Goal: Communication & Community: Answer question/provide support

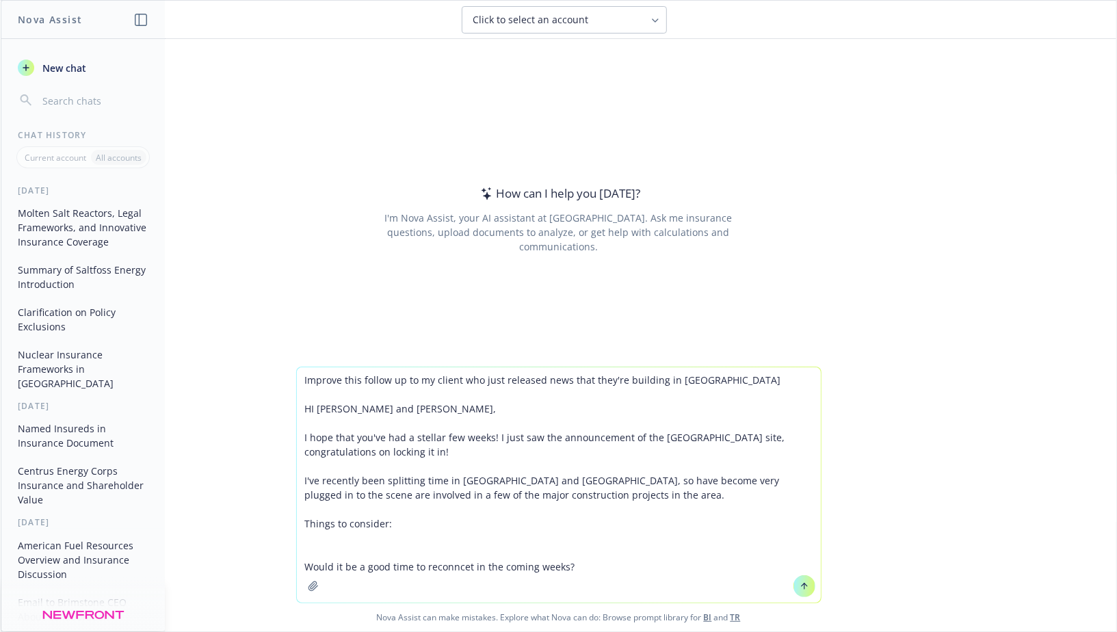
click at [453, 446] on textarea "Improve this follow up to my client who just released news that they're buildin…" at bounding box center [559, 484] width 524 height 235
click at [746, 374] on textarea "Improve this follow up to my client who just released news that they're buildin…" at bounding box center [559, 484] width 524 height 235
paste textarea "[URL][DOMAIN_NAME][US_STATE]"
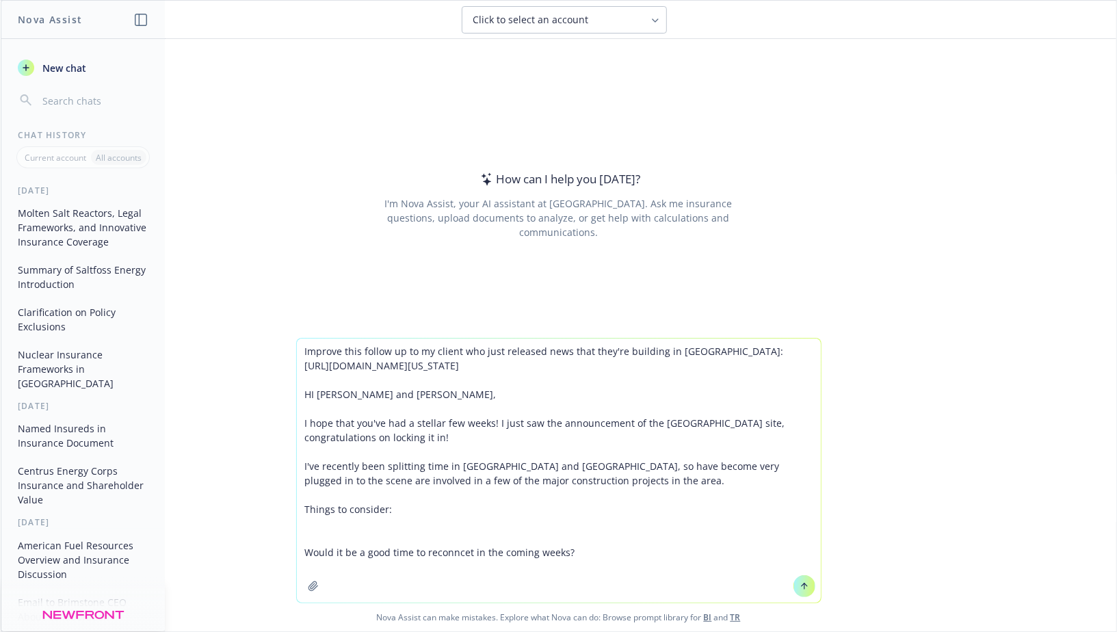
click at [317, 412] on textarea "Improve this follow up to my client who just released news that they're buildin…" at bounding box center [559, 471] width 524 height 264
click at [397, 457] on textarea "Improve this follow up to my client who just released news that they're buildin…" at bounding box center [559, 471] width 524 height 264
click at [410, 490] on textarea "Improve this follow up to my client who just released news that they're buildin…" at bounding box center [559, 471] width 524 height 264
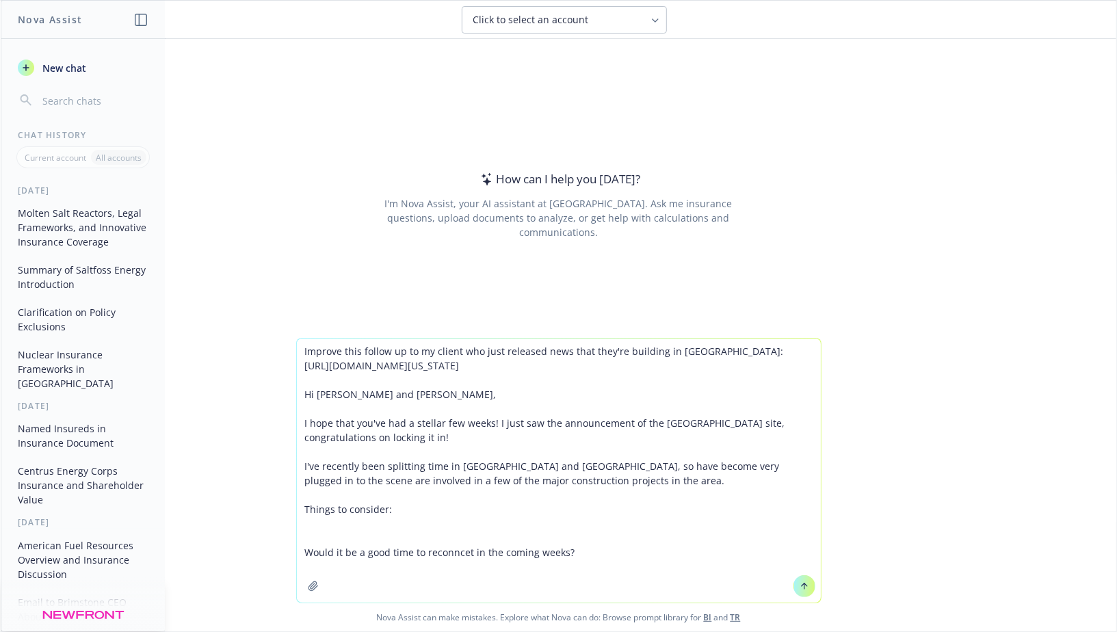
click at [410, 490] on textarea "Improve this follow up to my client who just released news that they're buildin…" at bounding box center [559, 471] width 524 height 264
click at [444, 490] on textarea "Improve this follow up to my client who just released news that they're buildin…" at bounding box center [559, 471] width 524 height 264
click at [530, 485] on textarea "Improve this follow up to my client who just released news that they're buildin…" at bounding box center [559, 471] width 524 height 264
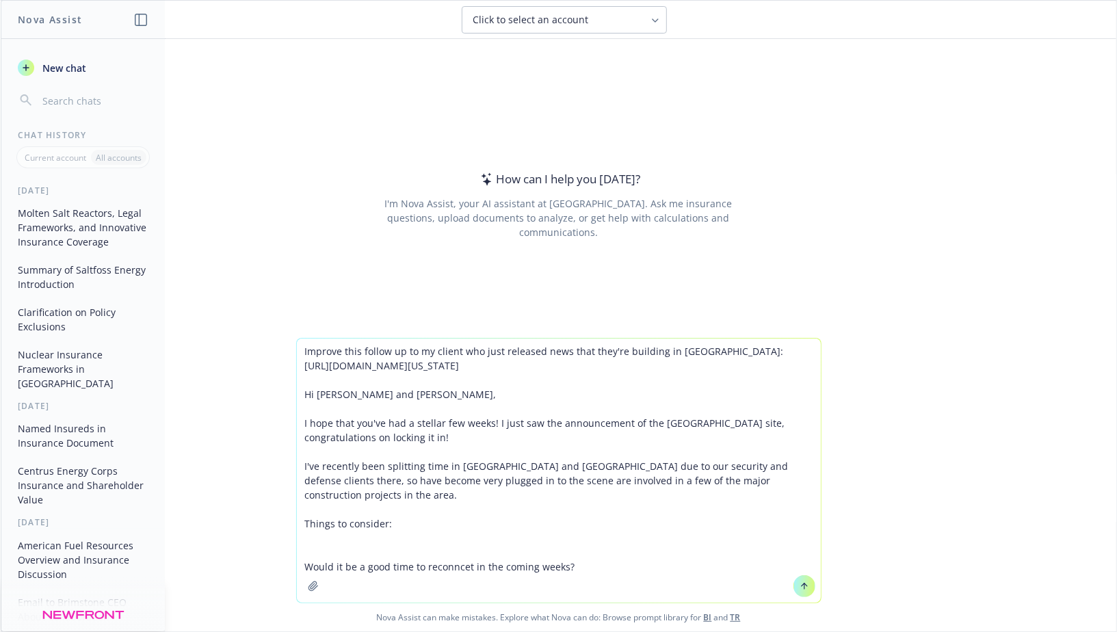
click at [440, 496] on textarea "Improve this follow up to my client who just released news that they're buildin…" at bounding box center [559, 471] width 524 height 264
click at [564, 495] on textarea "Improve this follow up to my client who just released news that they're buildin…" at bounding box center [559, 471] width 524 height 264
click at [807, 493] on textarea "Improve this follow up to my client who just released news that they're buildin…" at bounding box center [559, 471] width 524 height 264
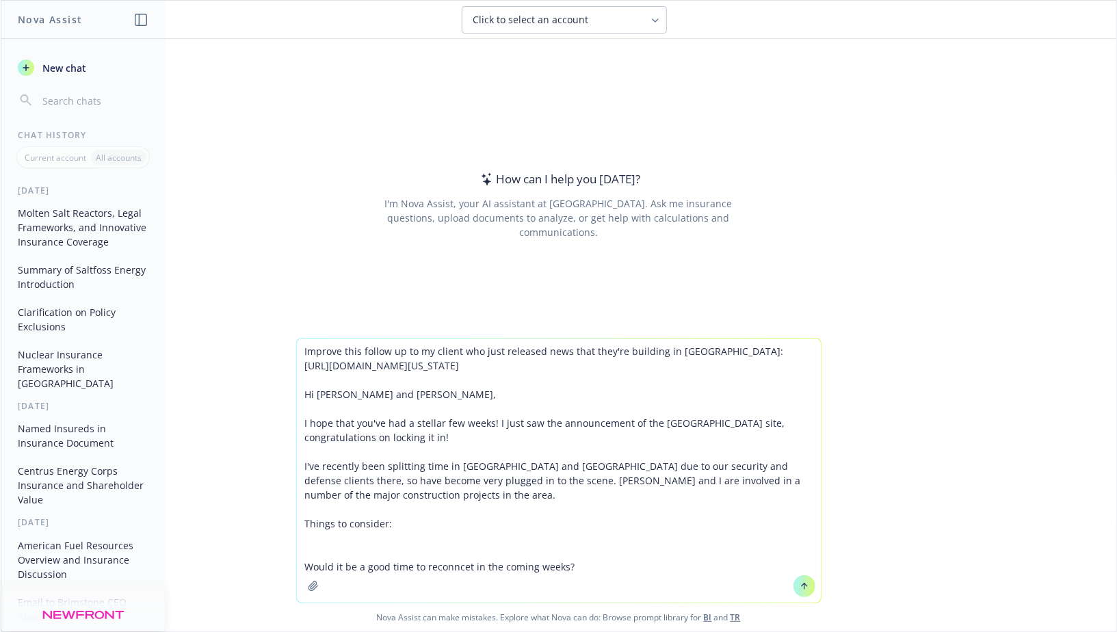
click at [357, 507] on textarea "Improve this follow up to my client who just released news that they're buildin…" at bounding box center [559, 471] width 524 height 264
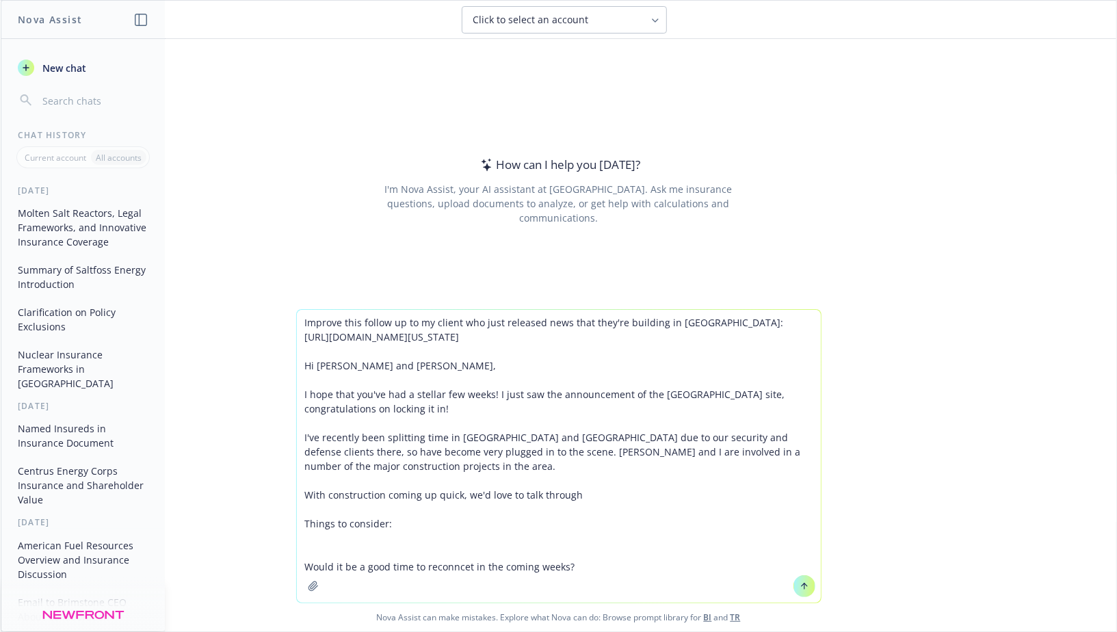
drag, startPoint x: 395, startPoint y: 521, endPoint x: 242, endPoint y: 521, distance: 152.6
click at [242, 521] on div "Improve this follow up to my client who just released news that they're buildin…" at bounding box center [559, 470] width 1116 height 322
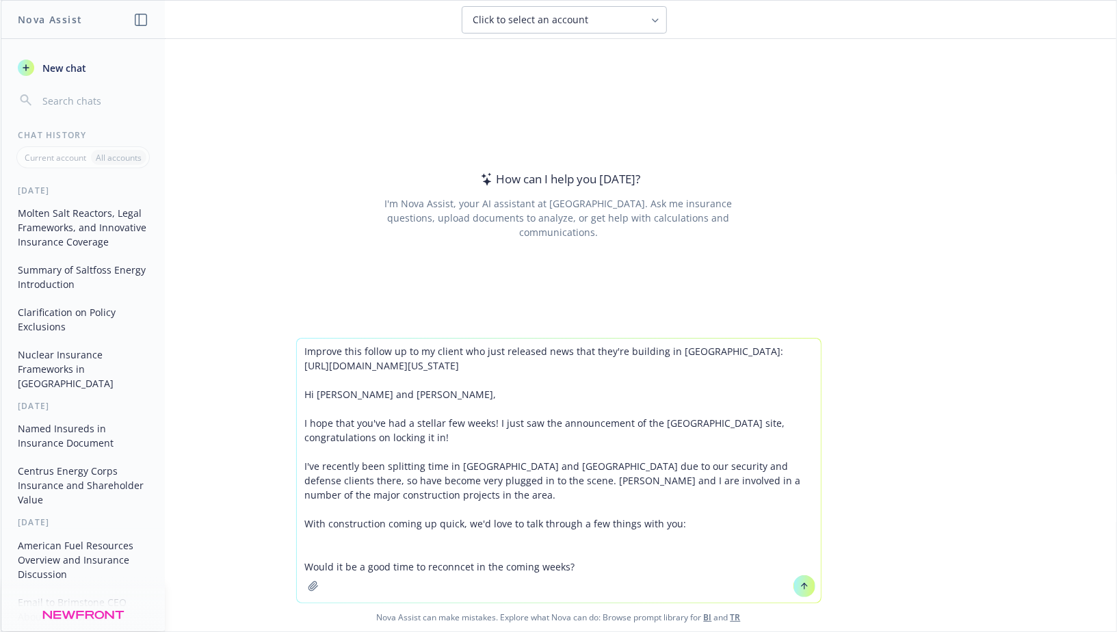
type textarea "Improve this follow up to my client who just released news that they're buildin…"
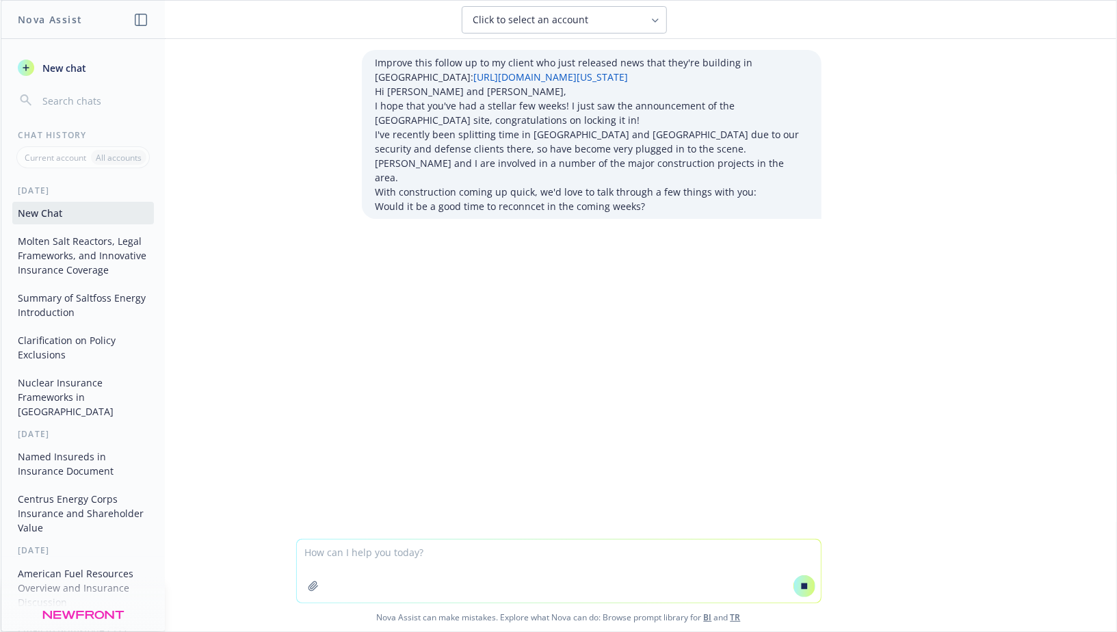
click at [809, 580] on button at bounding box center [805, 586] width 22 height 22
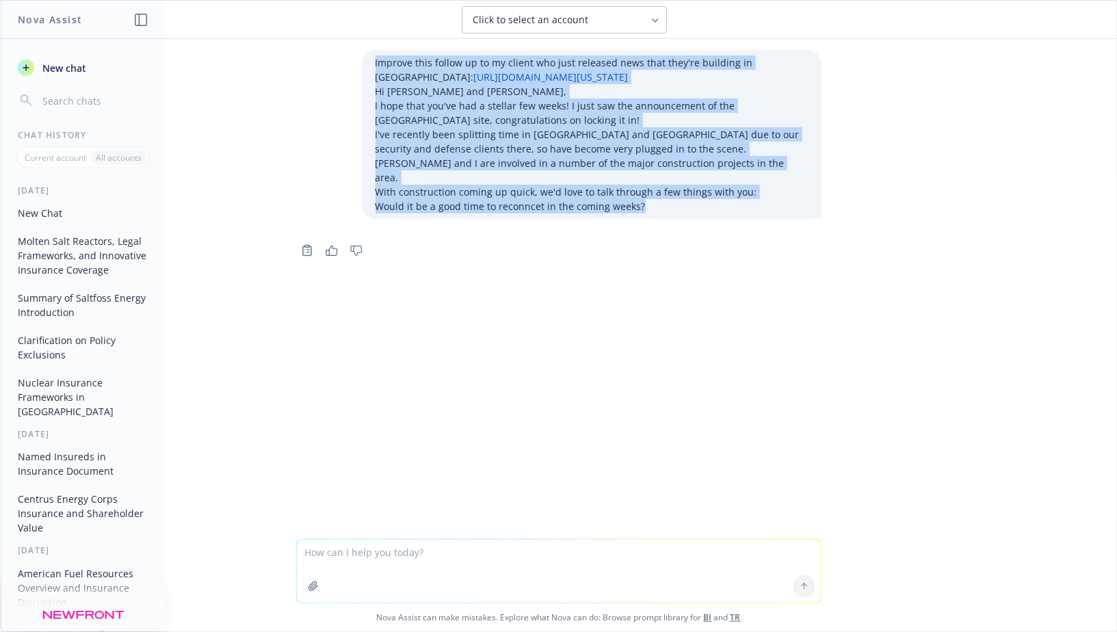
drag, startPoint x: 660, startPoint y: 213, endPoint x: 350, endPoint y: 69, distance: 342.2
click at [350, 69] on div "Improve this follow up to my client who just released news that they're buildin…" at bounding box center [558, 134] width 547 height 169
copy div "Improve this follow up to my client who just released news that they're buildin…"
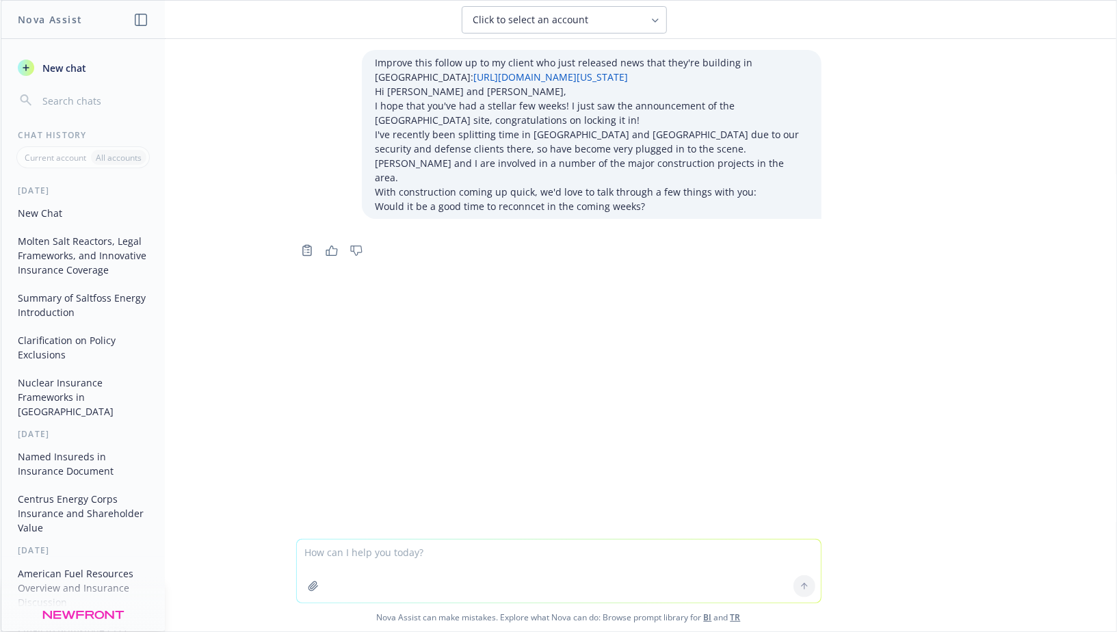
click at [345, 561] on textarea at bounding box center [559, 571] width 524 height 63
paste textarea "Improve this follow up to my client who just released news that they're buildin…"
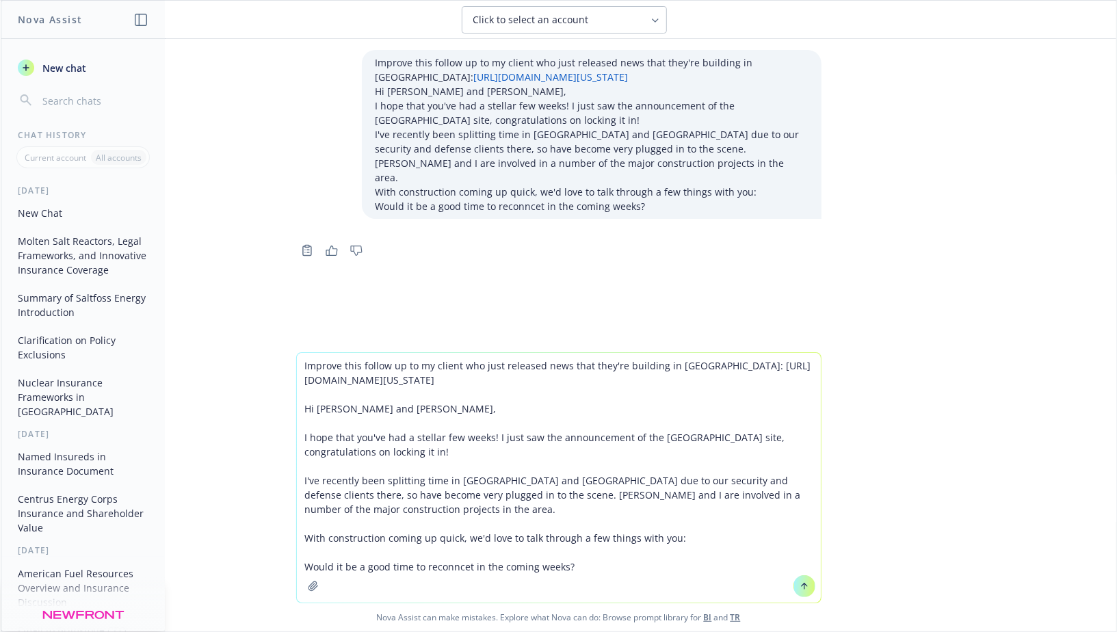
click at [689, 540] on textarea "Improve this follow up to my client who just released news that they're buildin…" at bounding box center [559, 478] width 524 height 250
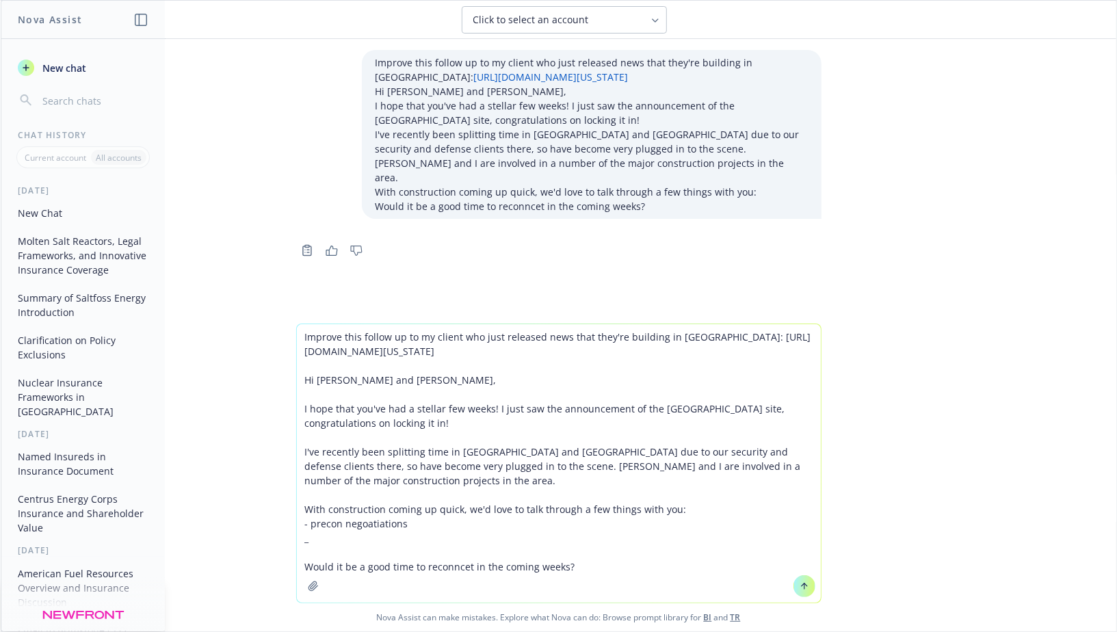
type textarea "Improve this follow up to my client who just released news that they're buildin…"
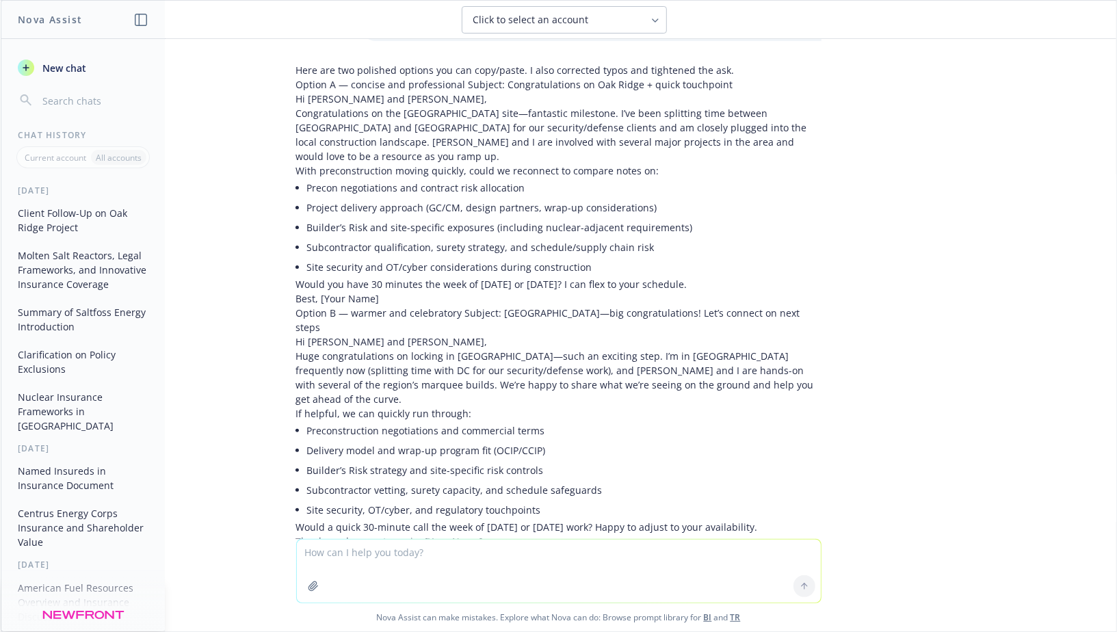
scroll to position [421, 0]
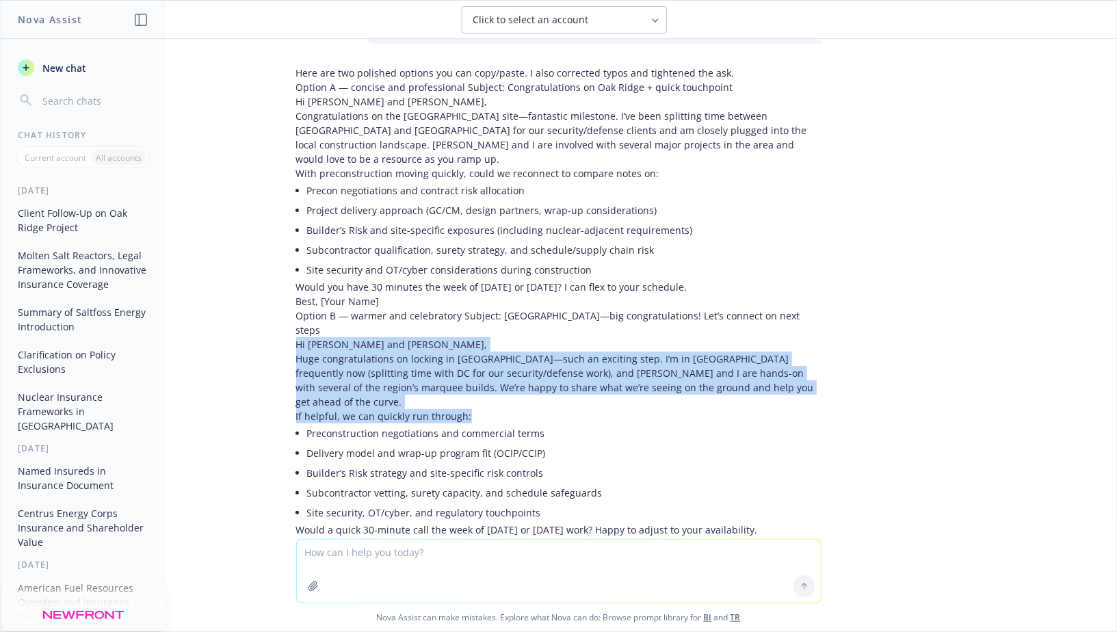
drag, startPoint x: 298, startPoint y: 313, endPoint x: 469, endPoint y: 378, distance: 183.6
click at [469, 378] on div "Here are two polished options you can copy/paste. I also corrected typos and ti…" at bounding box center [558, 323] width 525 height 514
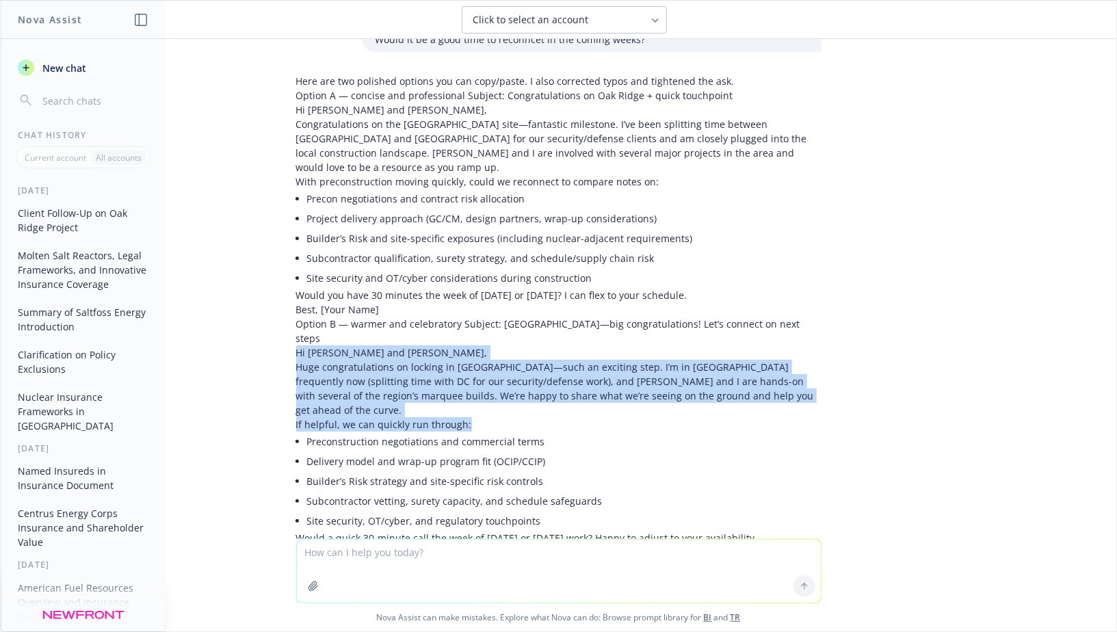
scroll to position [409, 0]
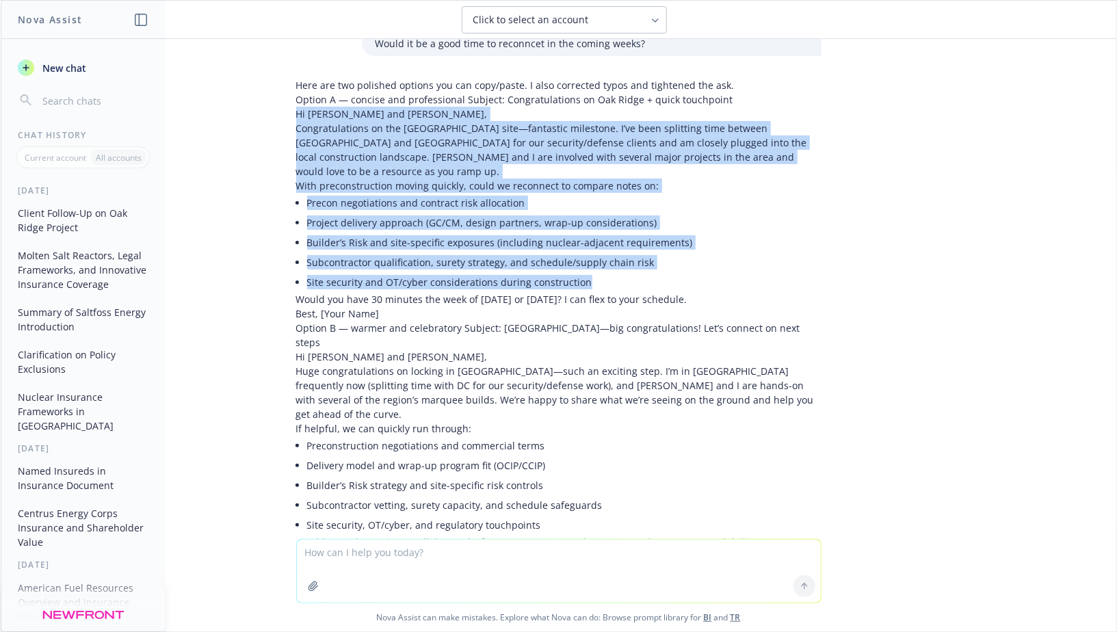
drag, startPoint x: 297, startPoint y: 114, endPoint x: 642, endPoint y: 274, distance: 380.8
click at [642, 274] on div "Here are two polished options you can copy/paste. I also corrected typos and ti…" at bounding box center [558, 335] width 525 height 514
click at [729, 292] on p "Would you have 30 minutes the week of [DATE] or [DATE]? I can flex to your sche…" at bounding box center [558, 299] width 525 height 14
copy div "Hi [PERSON_NAME] and [PERSON_NAME], Congratulations on the [GEOGRAPHIC_DATA] si…"
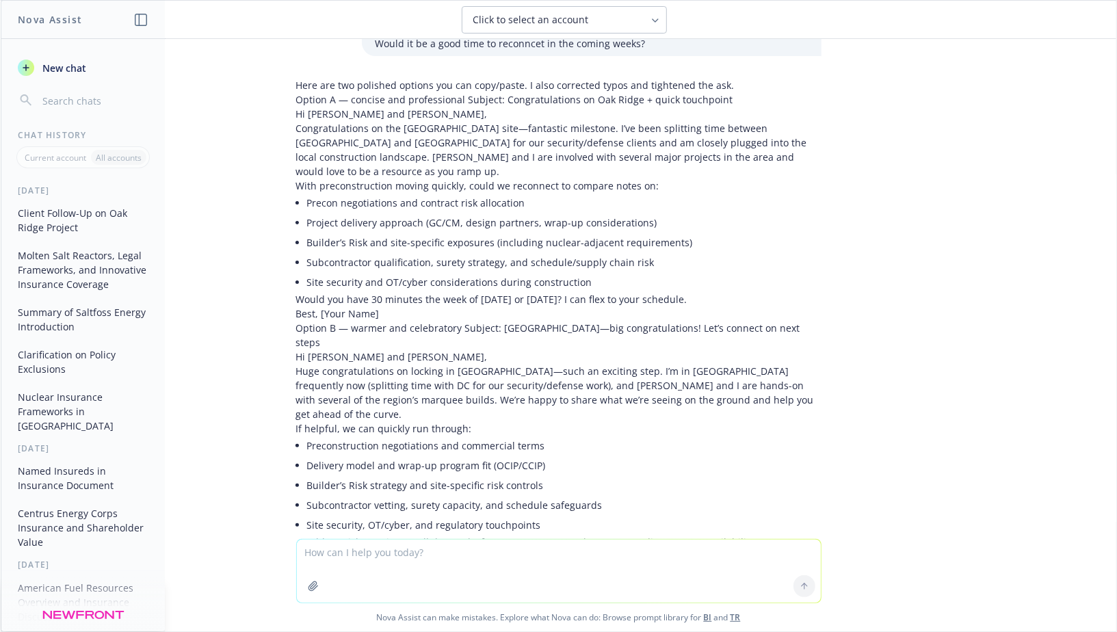
click at [363, 555] on textarea at bounding box center [559, 571] width 524 height 63
paste textarea "Hi [PERSON_NAME] and [PERSON_NAME], Congratulations on the [GEOGRAPHIC_DATA] si…"
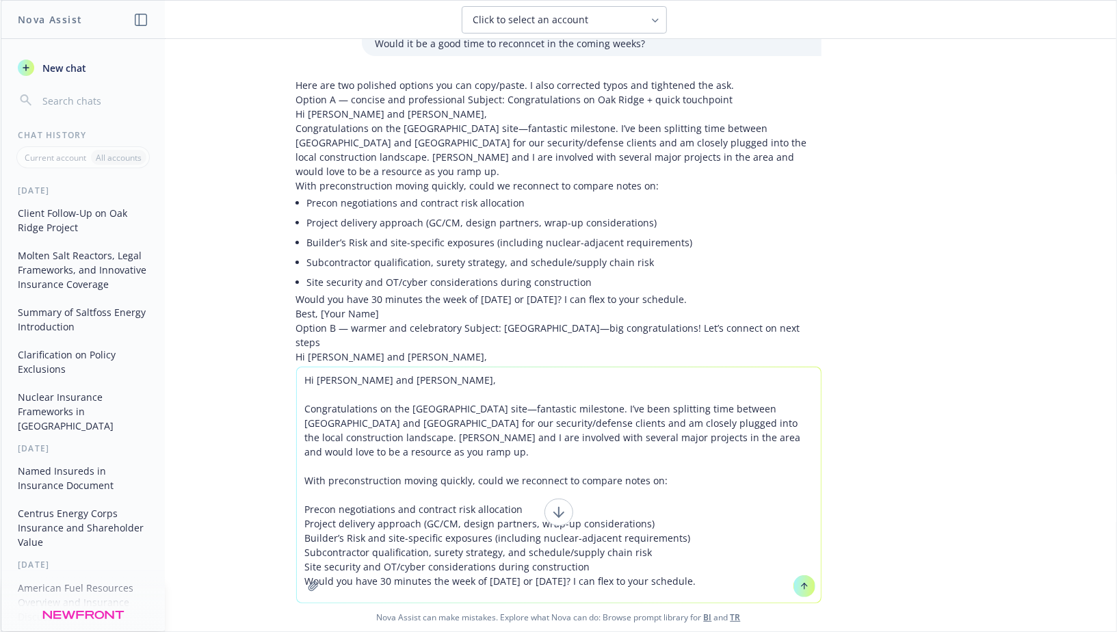
click at [484, 410] on textarea "Hi [PERSON_NAME] and [PERSON_NAME], Congratulations on the [GEOGRAPHIC_DATA] si…" at bounding box center [559, 484] width 524 height 235
drag, startPoint x: 610, startPoint y: 410, endPoint x: 521, endPoint y: 410, distance: 88.9
click at [521, 410] on textarea "Hi [PERSON_NAME] and [PERSON_NAME], Congratulations on the [GEOGRAPHIC_DATA] si…" at bounding box center [559, 484] width 524 height 235
click at [341, 406] on textarea "Hi [PERSON_NAME] and [PERSON_NAME], Congratulations on the [GEOGRAPHIC_DATA] si…" at bounding box center [559, 484] width 524 height 235
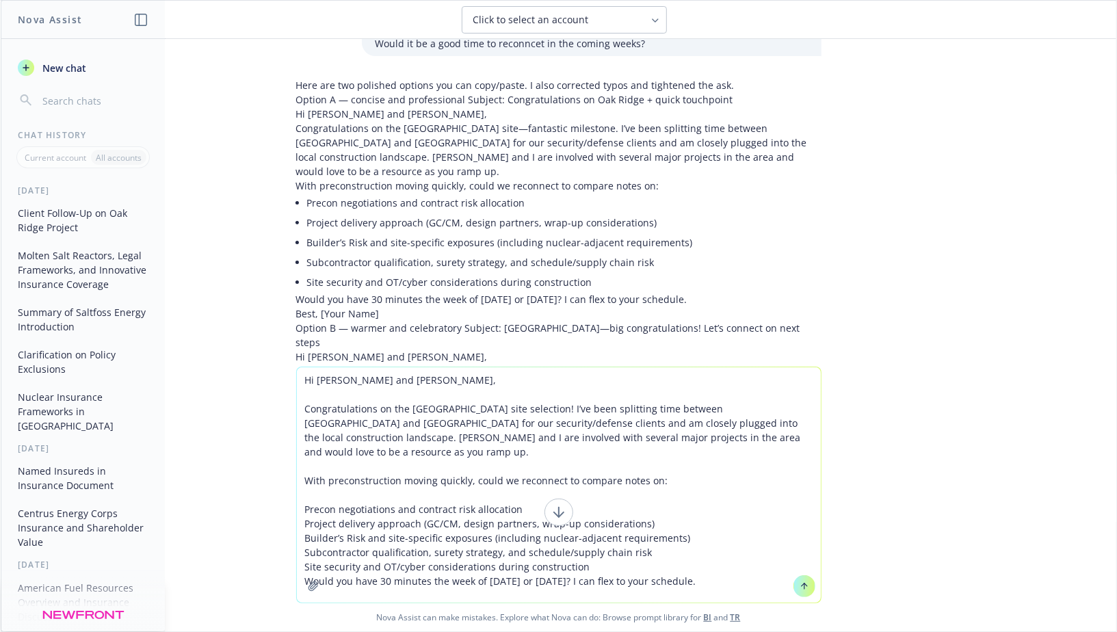
click at [391, 424] on textarea "Hi [PERSON_NAME] and [PERSON_NAME], Congratulations on the [GEOGRAPHIC_DATA] si…" at bounding box center [559, 484] width 524 height 235
drag, startPoint x: 708, startPoint y: 437, endPoint x: 604, endPoint y: 422, distance: 105.1
click at [604, 423] on textarea "Hi [PERSON_NAME] and [PERSON_NAME], Congratulations on the [GEOGRAPHIC_DATA] si…" at bounding box center [559, 484] width 524 height 235
click at [599, 425] on textarea "Hi [PERSON_NAME] and [PERSON_NAME], Congratulations on the [GEOGRAPHIC_DATA] si…" at bounding box center [559, 484] width 524 height 235
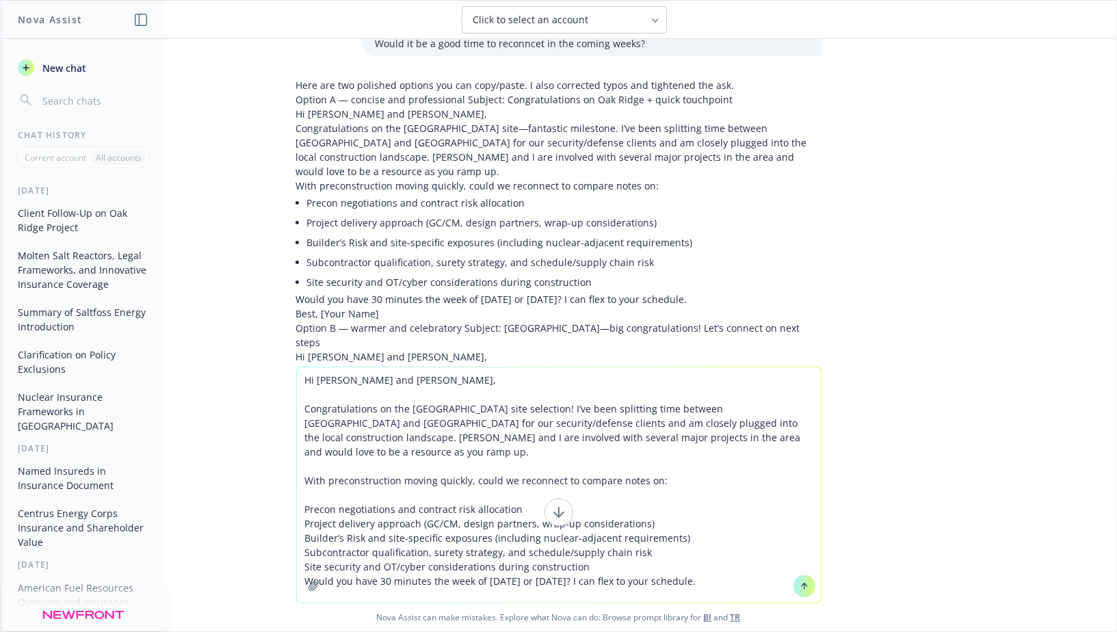
click at [599, 425] on textarea "Hi [PERSON_NAME] and [PERSON_NAME], Congratulations on the [GEOGRAPHIC_DATA] si…" at bounding box center [559, 484] width 524 height 235
click at [552, 434] on textarea "Hi [PERSON_NAME] and [PERSON_NAME], Congratulations on the [GEOGRAPHIC_DATA] si…" at bounding box center [559, 484] width 524 height 235
click at [367, 440] on textarea "Hi [PERSON_NAME] and [PERSON_NAME], Congratulations on the [GEOGRAPHIC_DATA] si…" at bounding box center [559, 484] width 524 height 235
drag, startPoint x: 679, startPoint y: 467, endPoint x: 475, endPoint y: 469, distance: 203.9
click at [475, 469] on textarea "Hi [PERSON_NAME] and [PERSON_NAME], Congratulations on the [GEOGRAPHIC_DATA] si…" at bounding box center [559, 484] width 524 height 235
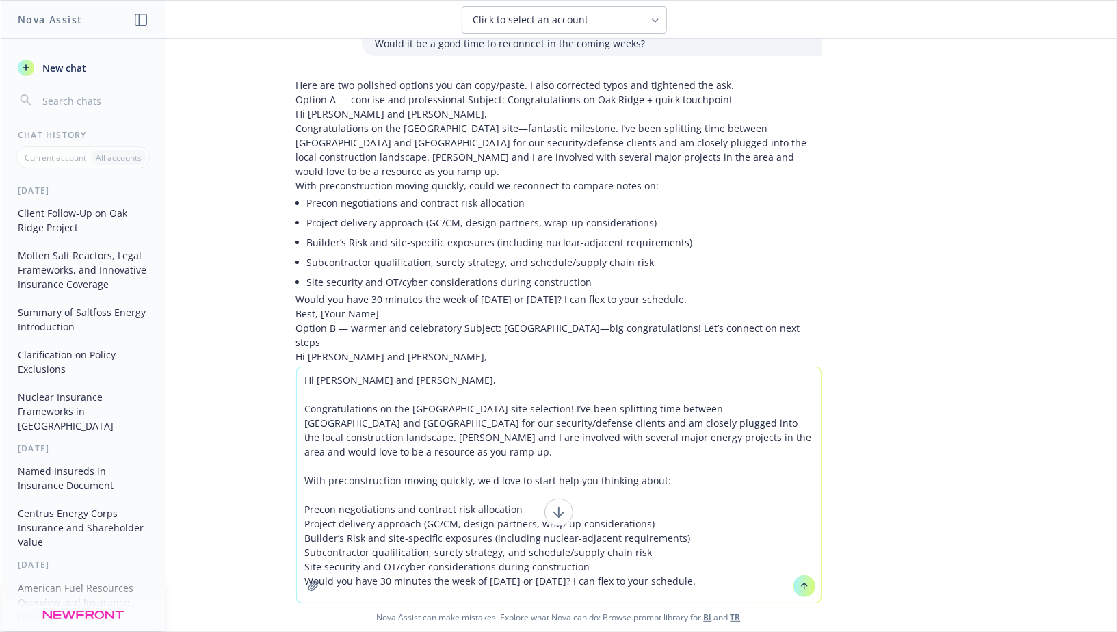
click at [304, 496] on textarea "Hi [PERSON_NAME] and [PERSON_NAME], Congratulations on the [GEOGRAPHIC_DATA] si…" at bounding box center [559, 484] width 524 height 235
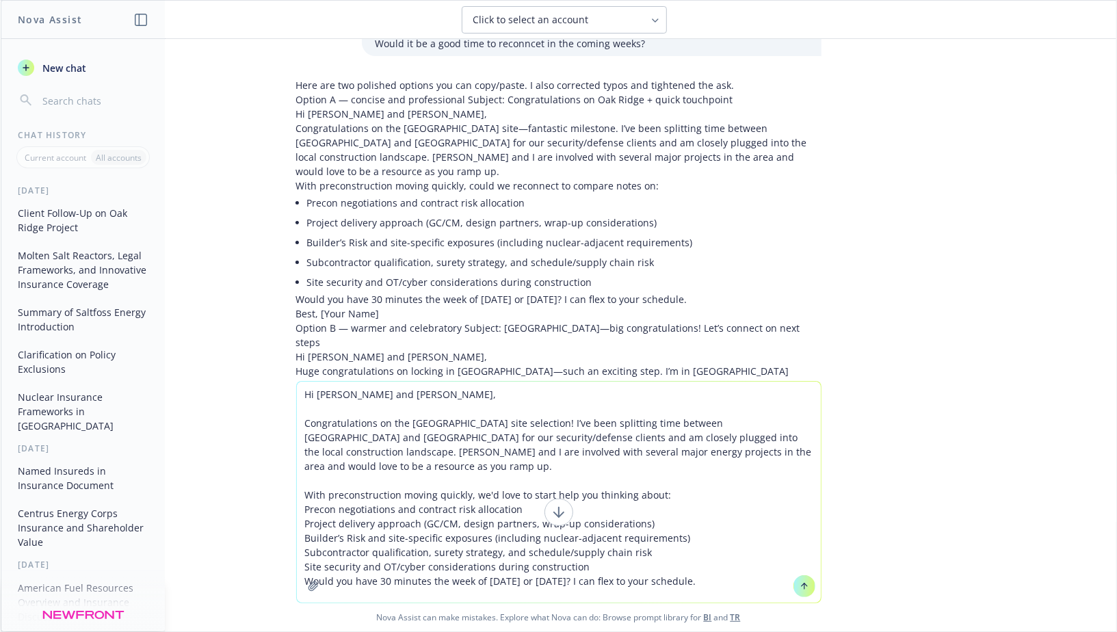
click at [649, 536] on textarea "Hi [PERSON_NAME] and [PERSON_NAME], Congratulations on the [GEOGRAPHIC_DATA] si…" at bounding box center [559, 492] width 524 height 221
click at [618, 554] on textarea "Hi [PERSON_NAME] and [PERSON_NAME], Congratulations on the [GEOGRAPHIC_DATA] si…" at bounding box center [559, 492] width 524 height 221
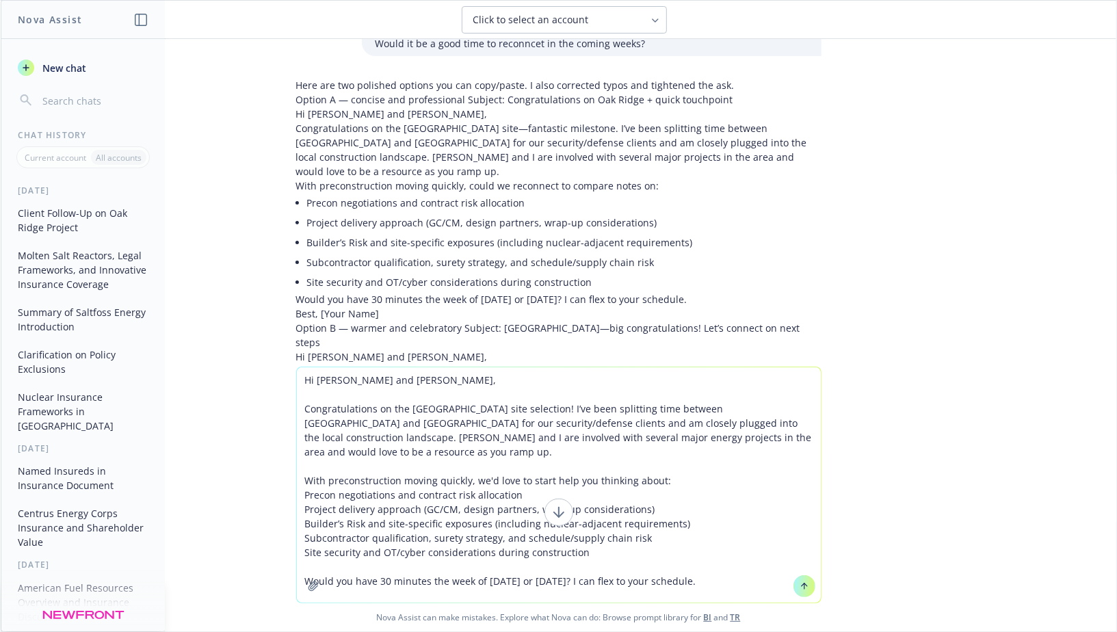
click at [515, 562] on textarea "Hi [PERSON_NAME] and [PERSON_NAME], Congratulations on the [GEOGRAPHIC_DATA] si…" at bounding box center [559, 484] width 524 height 235
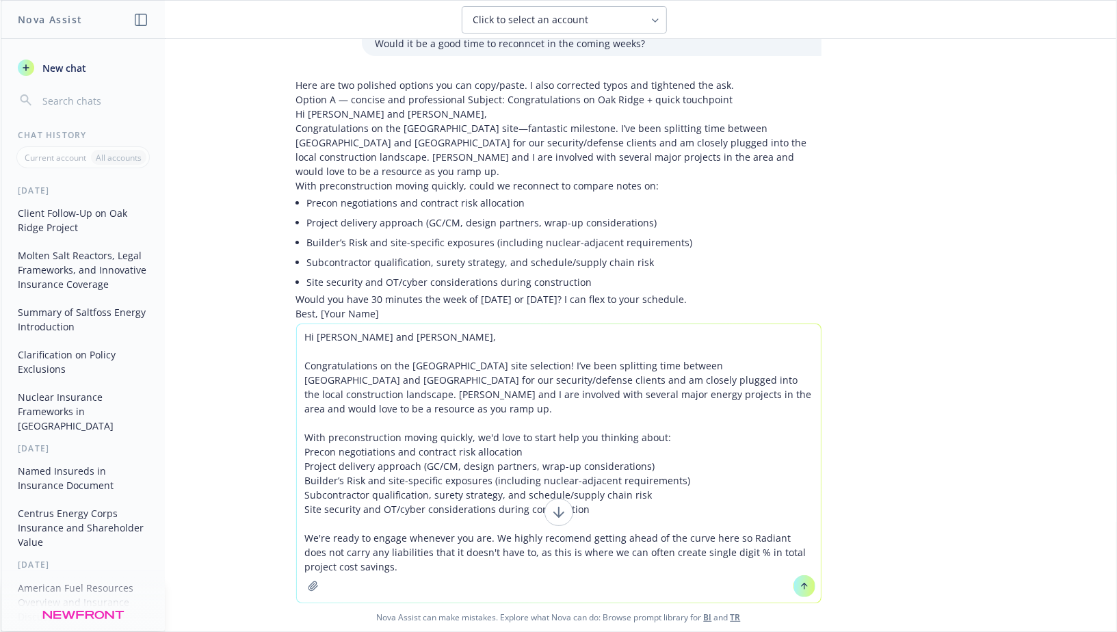
type textarea "Hi [PERSON_NAME] and [PERSON_NAME], Congratulations on the [GEOGRAPHIC_DATA] si…"
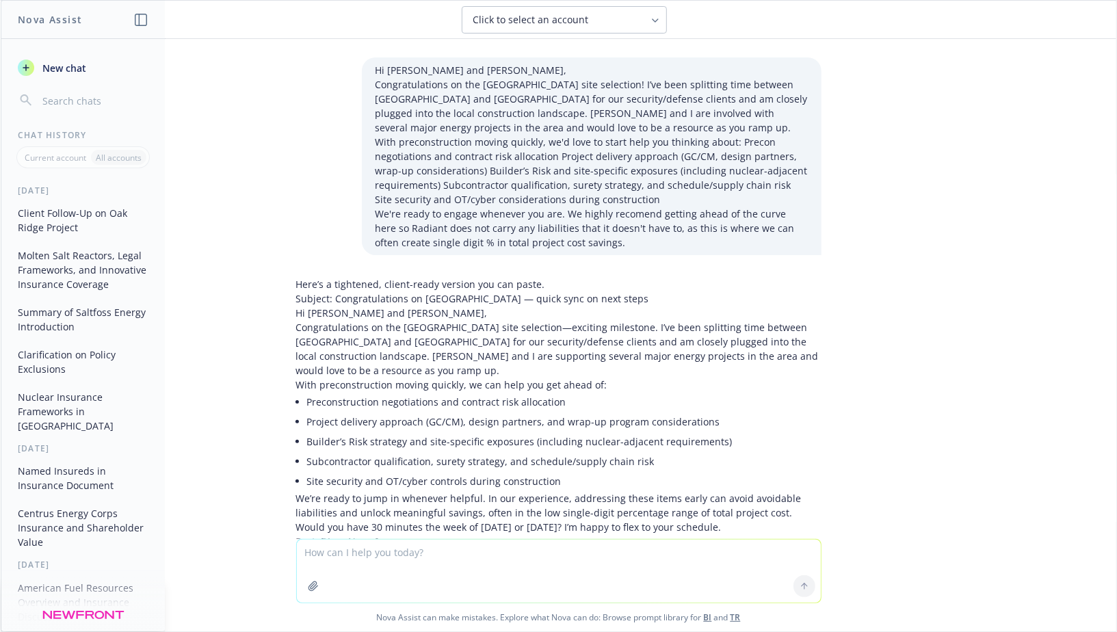
scroll to position [1004, 0]
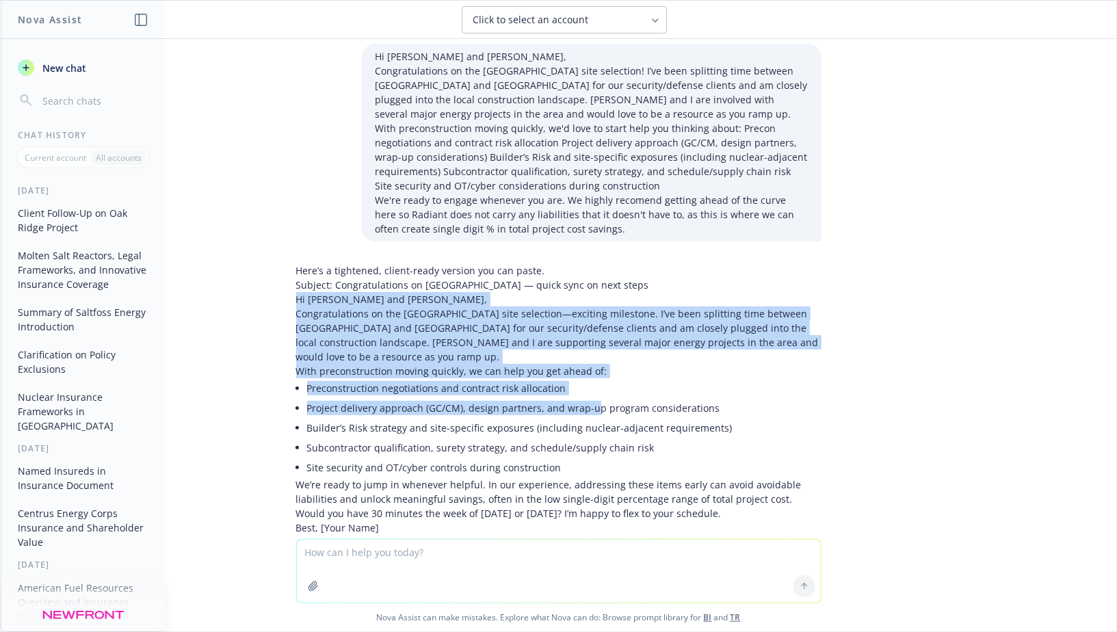
drag, startPoint x: 296, startPoint y: 252, endPoint x: 586, endPoint y: 358, distance: 308.6
click at [592, 358] on div "Here’s a tightened, client-ready version you can paste. Subject: Congratulation…" at bounding box center [558, 399] width 525 height 272
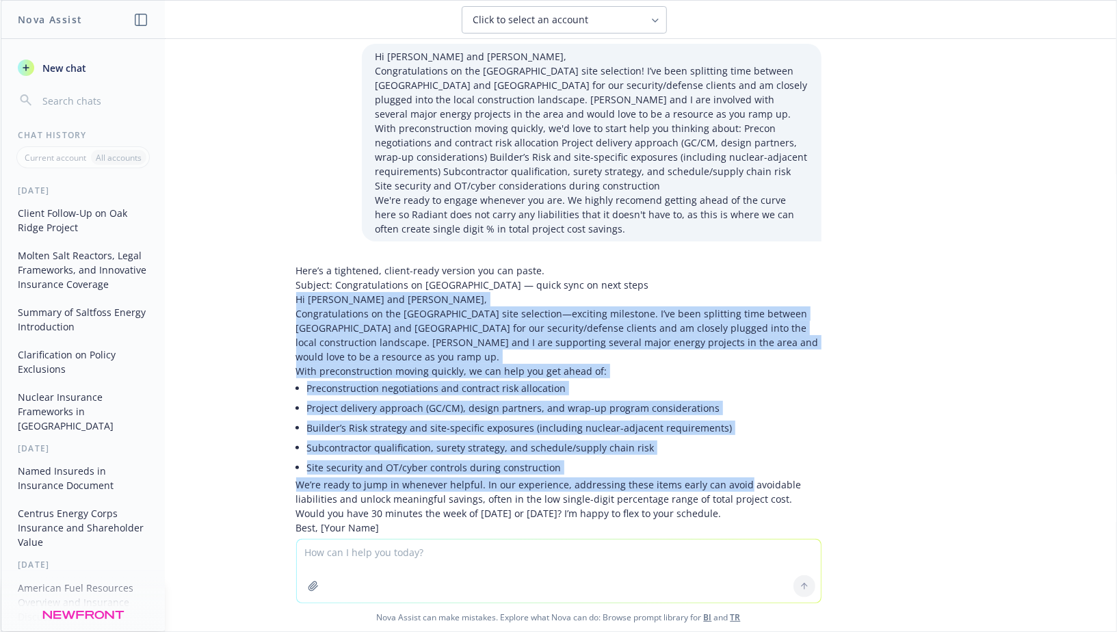
click at [735, 478] on p "We’re ready to jump in whenever helpful. In our experience, addressing these it…" at bounding box center [558, 492] width 525 height 29
click at [594, 478] on p "We’re ready to jump in whenever helpful. In our experience, addressing these it…" at bounding box center [558, 492] width 525 height 29
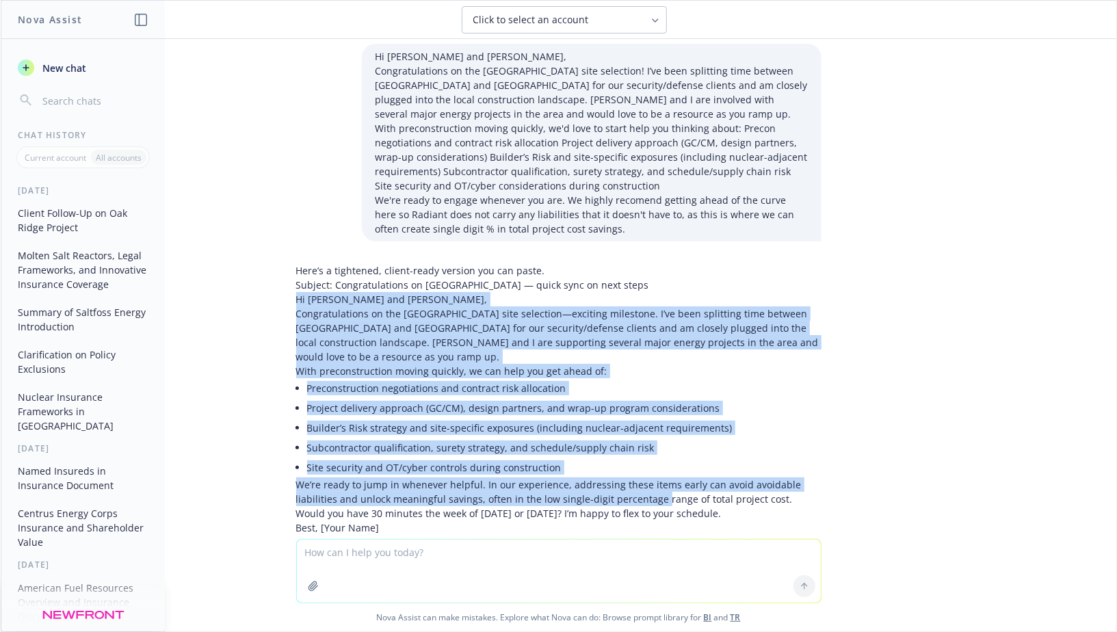
click at [656, 478] on p "We’re ready to jump in whenever helpful. In our experience, addressing these it…" at bounding box center [558, 492] width 525 height 29
click at [734, 506] on p "Would you have 30 minutes the week of [DATE] or [DATE]? I’m happy to flex to yo…" at bounding box center [558, 513] width 525 height 14
click at [768, 506] on p "Would you have 30 minutes the week of [DATE] or [DATE]? I’m happy to flex to yo…" at bounding box center [558, 513] width 525 height 14
copy div "Lo Ipsumd sit Amet, Consecteturadip el sed Doe Tempo inci utlaboree—dolorema al…"
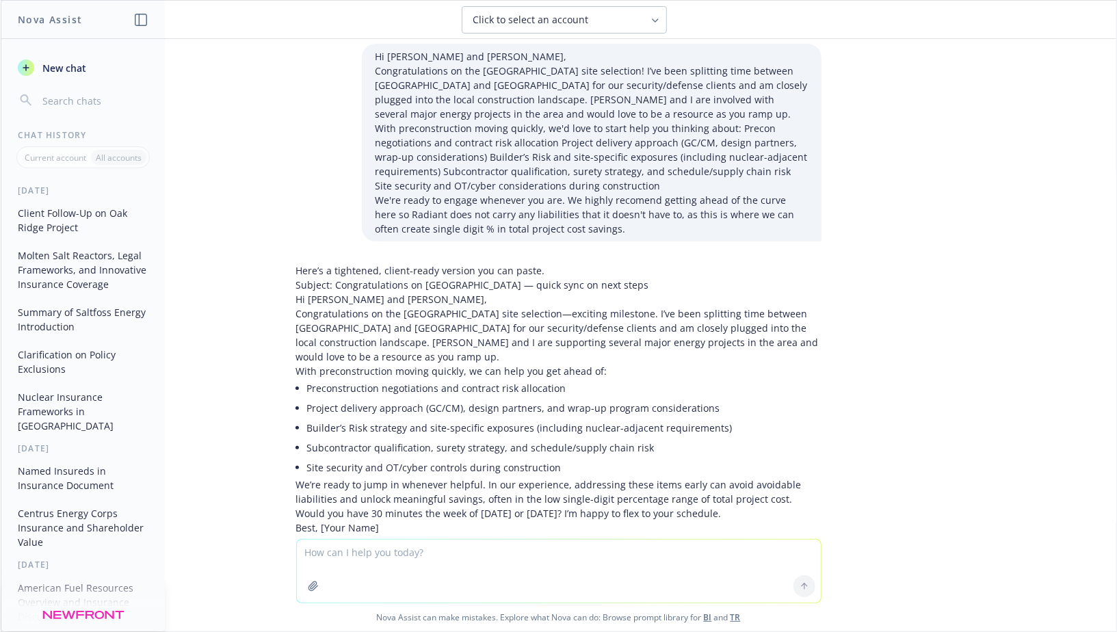
click at [434, 564] on textarea at bounding box center [559, 571] width 524 height 63
paste textarea "Lo Ipsumd sit Amet, Consecteturadip el sed Doe Tempo inci utlaboree—dolorema al…"
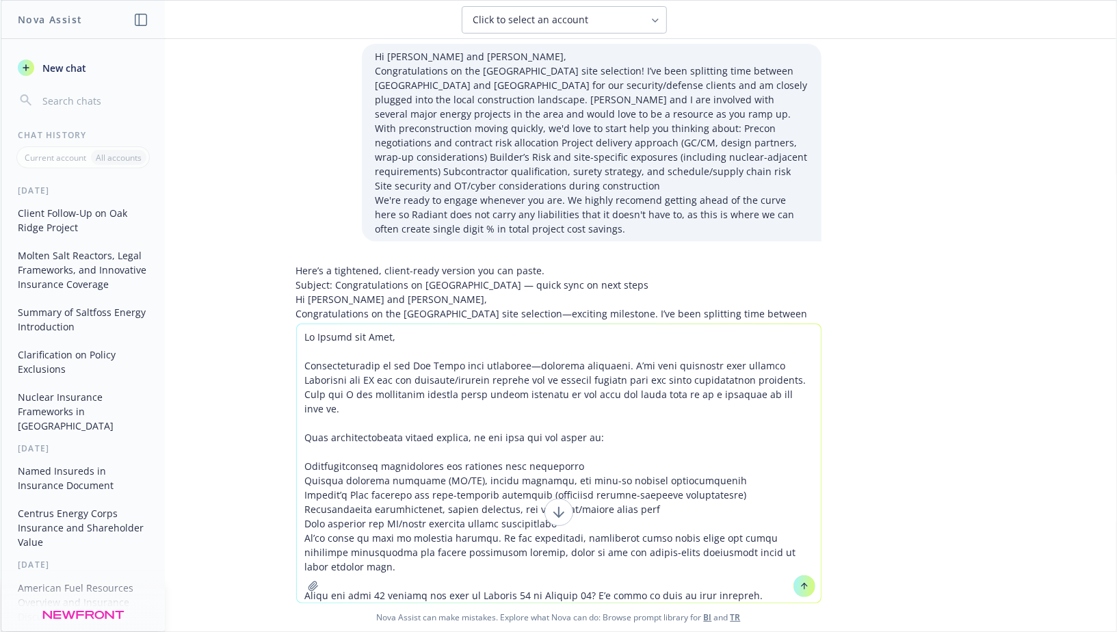
click at [380, 376] on textarea at bounding box center [559, 463] width 524 height 278
click at [456, 376] on textarea at bounding box center [559, 463] width 524 height 278
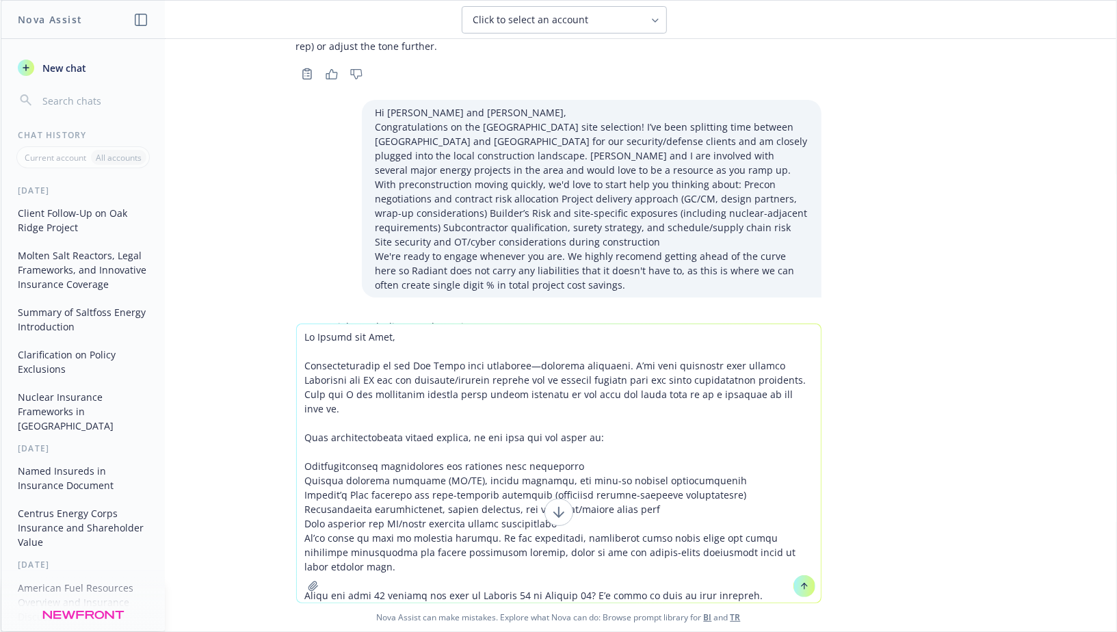
scroll to position [945, 0]
drag, startPoint x: 377, startPoint y: 86, endPoint x: 589, endPoint y: 83, distance: 212.1
click at [590, 122] on p "Congratulations on the [GEOGRAPHIC_DATA] site selection! I’ve been splitting ti…" at bounding box center [592, 150] width 432 height 57
copy p "Congratulations on the [GEOGRAPHIC_DATA] site selection!"
drag, startPoint x: 608, startPoint y: 370, endPoint x: 139, endPoint y: 378, distance: 469.4
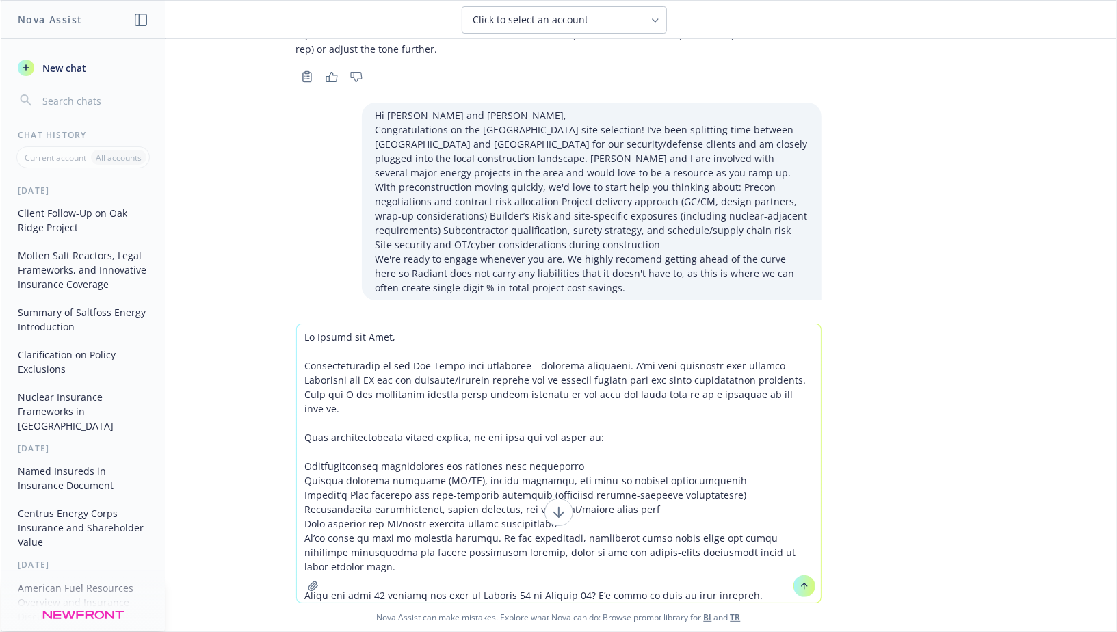
click at [138, 378] on div "Nova Assist New chat Chat History Current account All accounts [DATE] Client Fo…" at bounding box center [558, 316] width 1117 height 632
drag, startPoint x: 306, startPoint y: 367, endPoint x: 609, endPoint y: 367, distance: 303.1
click at [609, 367] on textarea at bounding box center [559, 463] width 524 height 278
paste textarea "!"
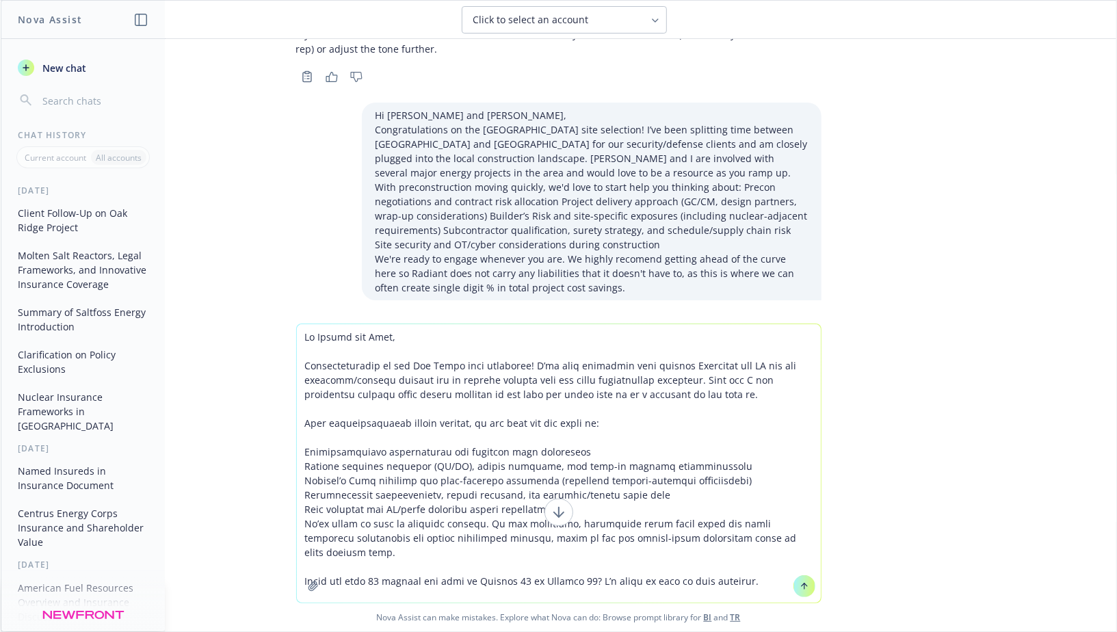
click at [713, 388] on textarea at bounding box center [559, 463] width 524 height 278
drag, startPoint x: 735, startPoint y: 397, endPoint x: 666, endPoint y: 364, distance: 76.5
click at [666, 364] on textarea at bounding box center [559, 463] width 524 height 278
click at [655, 387] on textarea at bounding box center [559, 463] width 524 height 278
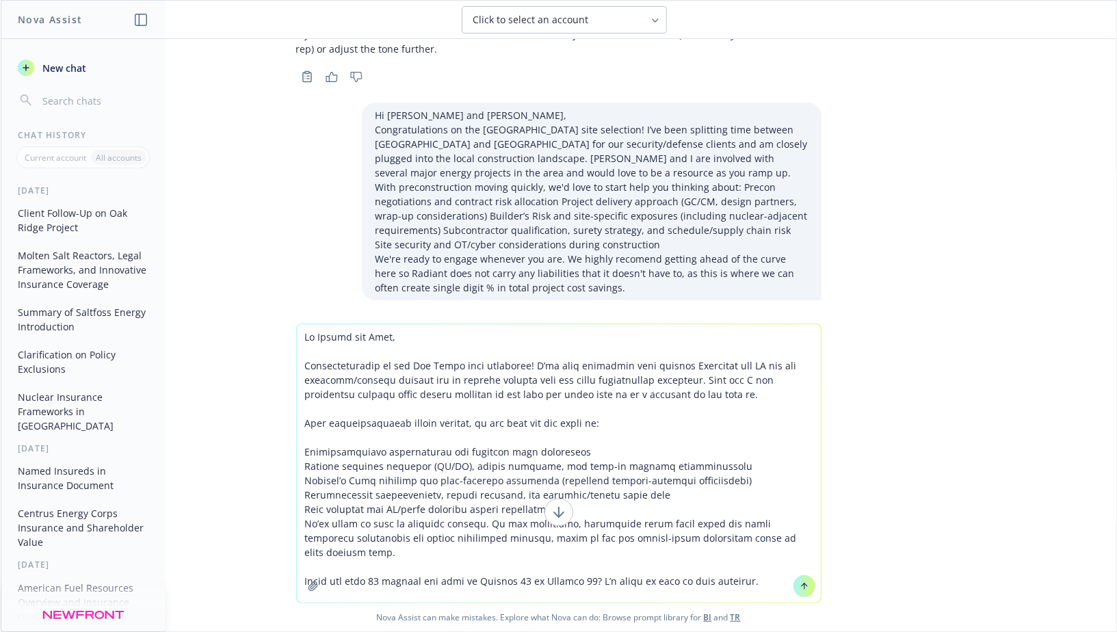
click at [655, 387] on textarea at bounding box center [559, 463] width 524 height 278
click at [651, 387] on textarea at bounding box center [559, 463] width 524 height 278
click at [623, 387] on textarea at bounding box center [559, 463] width 524 height 278
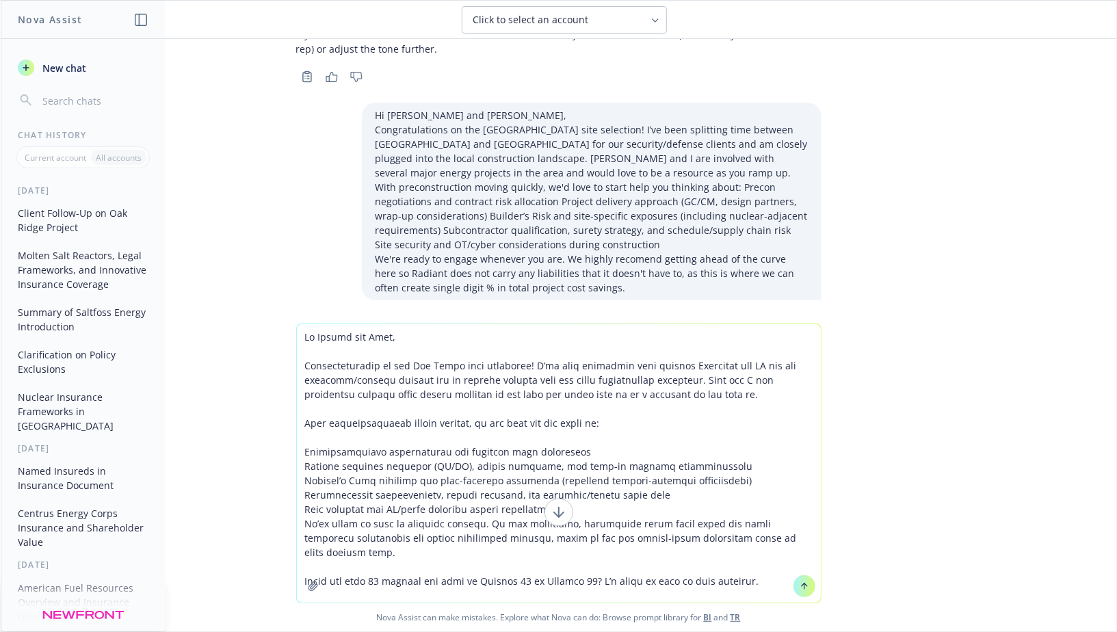
click at [623, 387] on textarea at bounding box center [559, 463] width 524 height 278
click at [598, 387] on textarea at bounding box center [559, 463] width 524 height 278
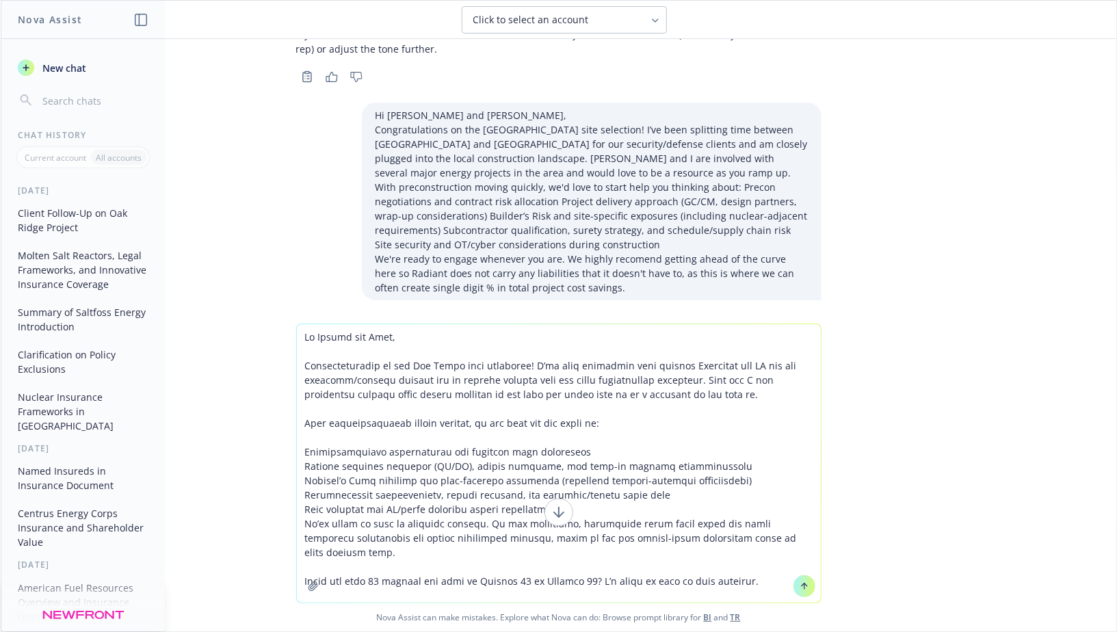
click at [555, 393] on textarea at bounding box center [559, 463] width 524 height 278
click at [620, 507] on textarea at bounding box center [559, 463] width 524 height 278
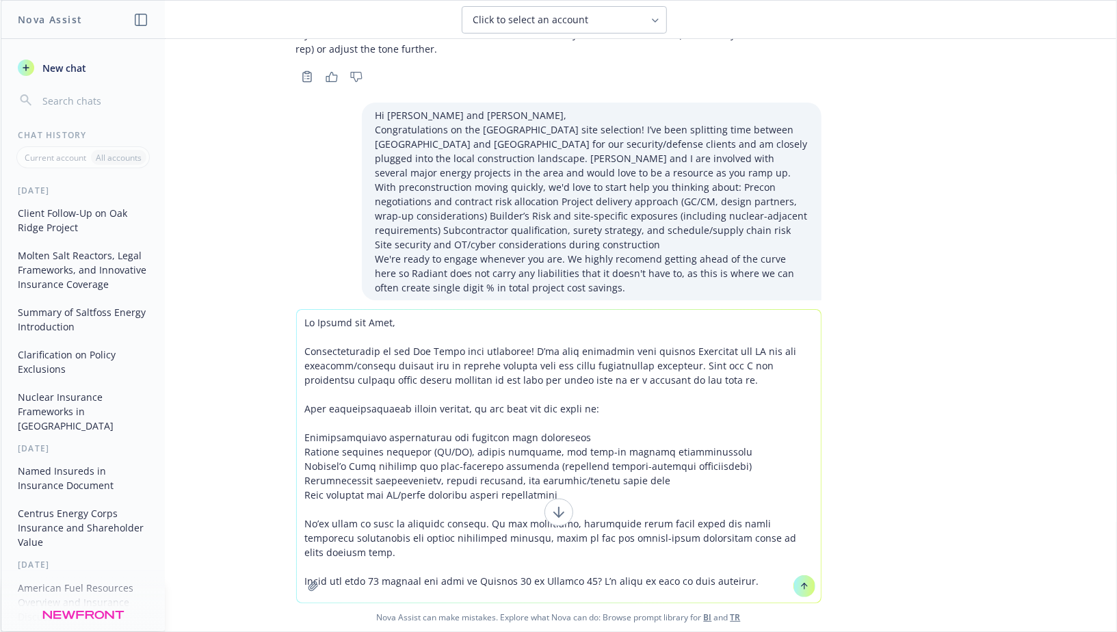
click at [468, 522] on textarea at bounding box center [559, 456] width 524 height 293
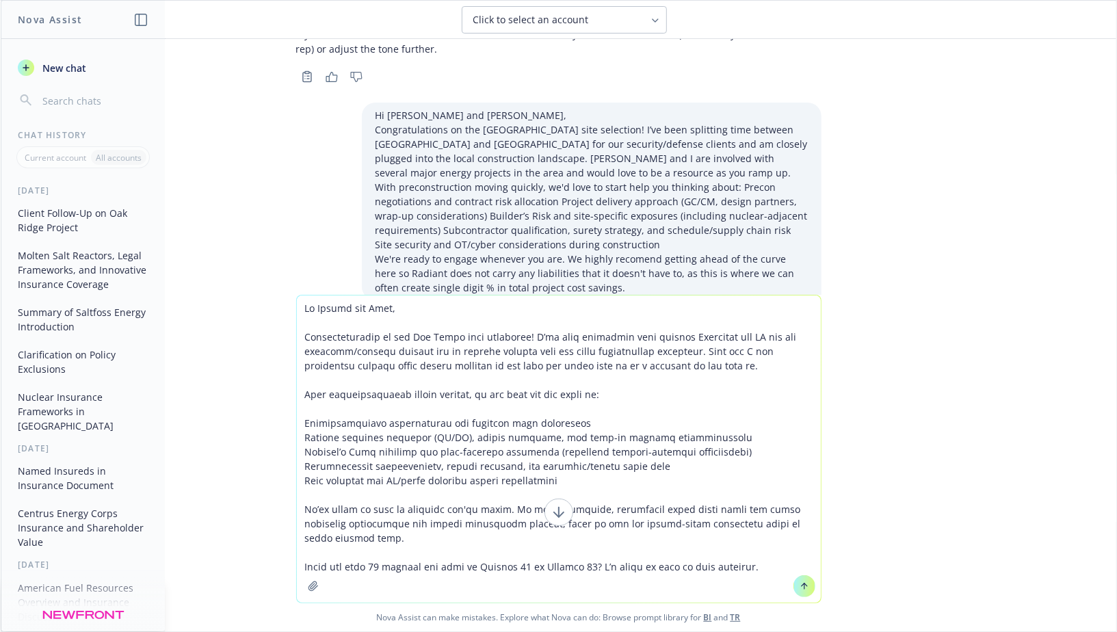
drag, startPoint x: 618, startPoint y: 535, endPoint x: 510, endPoint y: 508, distance: 110.7
click at [509, 508] on textarea at bounding box center [559, 449] width 524 height 307
click at [466, 514] on textarea at bounding box center [559, 449] width 524 height 307
drag, startPoint x: 487, startPoint y: 537, endPoint x: 521, endPoint y: 509, distance: 44.2
click at [521, 509] on textarea at bounding box center [559, 449] width 524 height 307
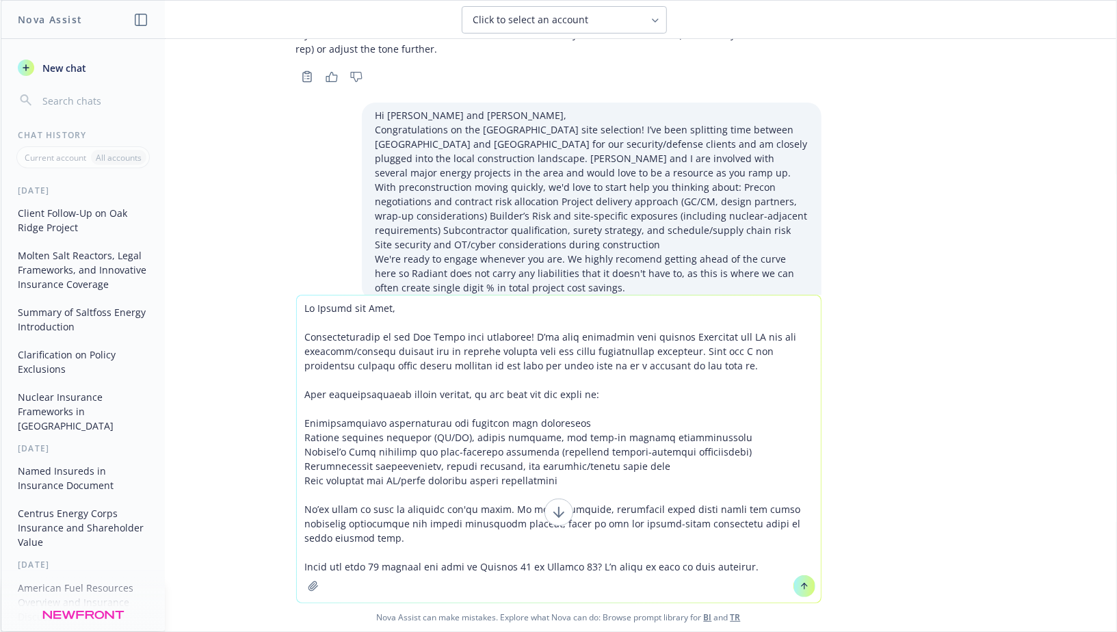
click at [519, 535] on textarea at bounding box center [559, 449] width 524 height 307
drag, startPoint x: 767, startPoint y: 564, endPoint x: 619, endPoint y: 588, distance: 149.6
click at [619, 590] on textarea at bounding box center [559, 449] width 524 height 307
click at [611, 564] on textarea at bounding box center [559, 449] width 524 height 307
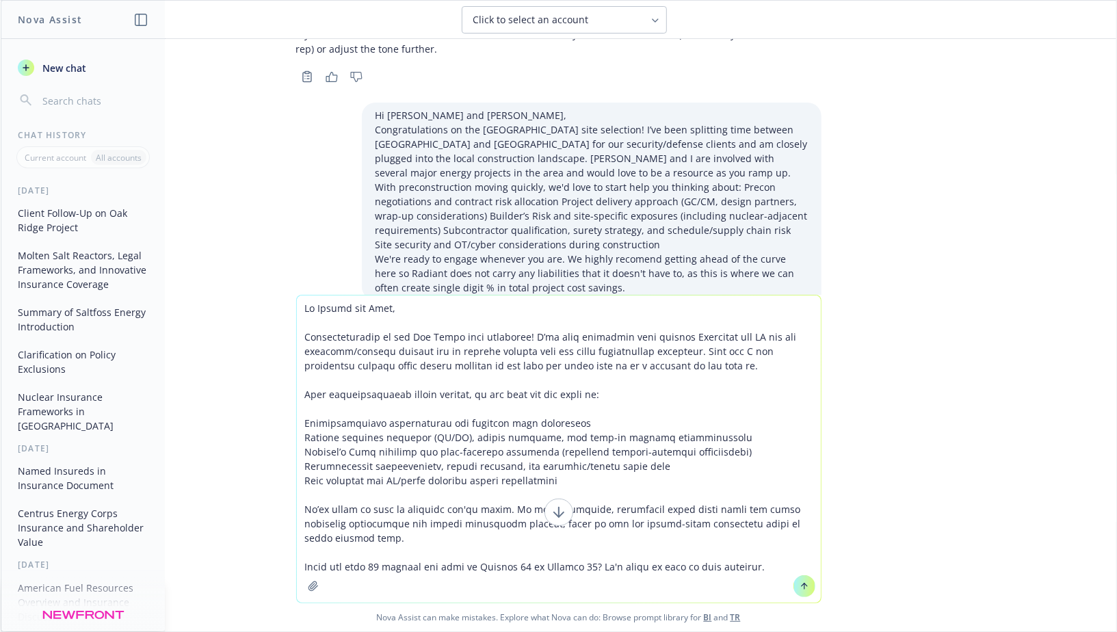
type textarea "Lo Ipsumd sit Amet, Consecteturadip el sed Doe Tempo inci utlaboree! D’ma aliq …"
drag, startPoint x: 796, startPoint y: 569, endPoint x: 268, endPoint y: 299, distance: 593.2
click at [268, 299] on div "Nova Assist can make mistakes. Explore what Nova can do: Browse prompt library …" at bounding box center [559, 463] width 1116 height 337
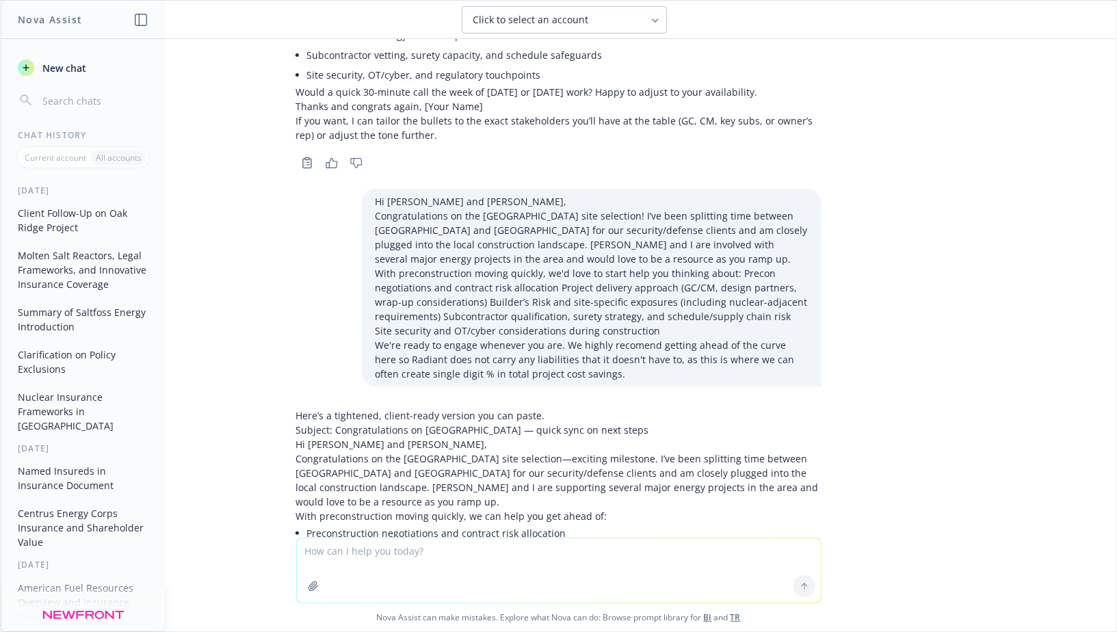
scroll to position [841, 0]
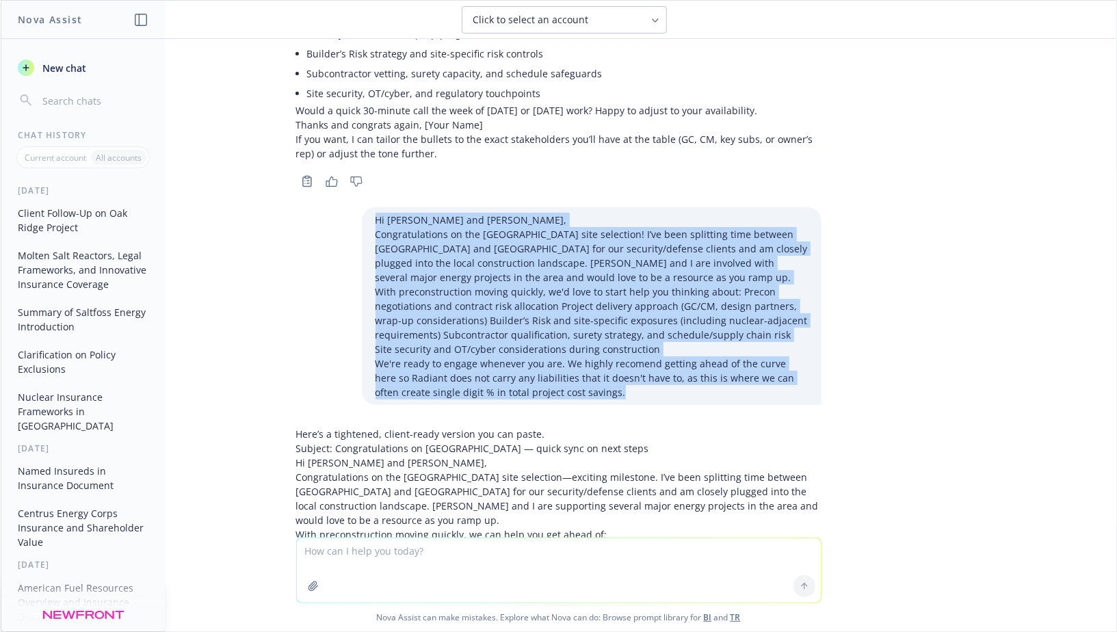
drag, startPoint x: 610, startPoint y: 348, endPoint x: 332, endPoint y: 168, distance: 330.7
click at [332, 207] on div "Hi [PERSON_NAME] and [PERSON_NAME], Congratulations on the [GEOGRAPHIC_DATA] si…" at bounding box center [558, 306] width 547 height 198
copy div "Hi [PERSON_NAME] and [PERSON_NAME], Congratulations on the [GEOGRAPHIC_DATA] si…"
